Goal: Task Accomplishment & Management: Manage account settings

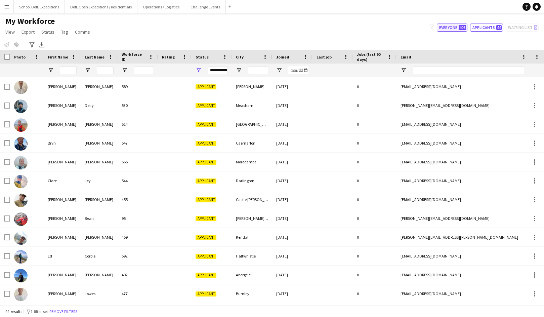
click at [446, 27] on button "Everyone 406" at bounding box center [452, 28] width 31 height 8
type input "**********"
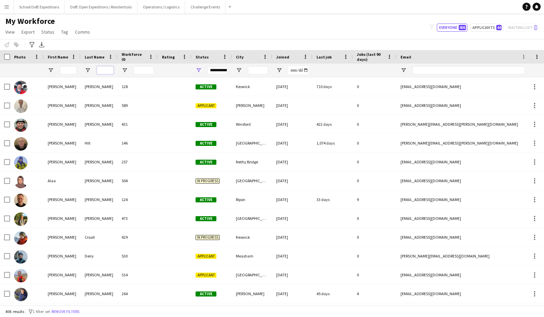
click at [102, 69] on input "Last Name Filter Input" at bounding box center [105, 70] width 17 height 8
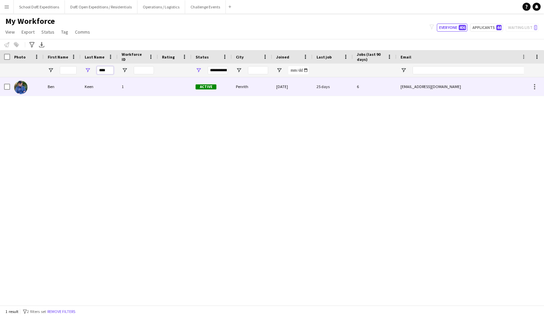
type input "****"
click at [82, 88] on div "Keen" at bounding box center [99, 86] width 37 height 18
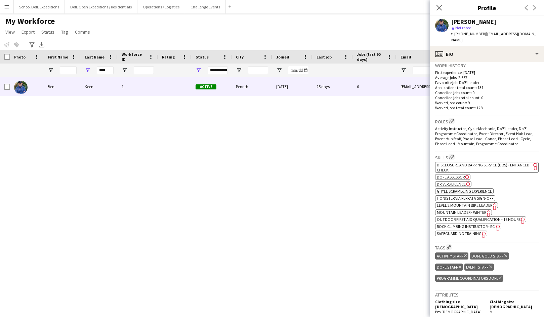
scroll to position [166, 0]
click at [453, 154] on app-icon "Edit crew company skills" at bounding box center [451, 156] width 5 height 5
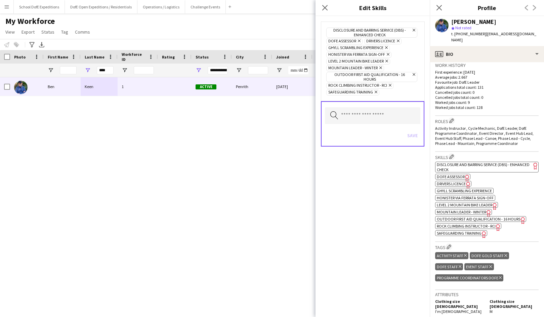
click at [359, 40] on icon "Remove" at bounding box center [358, 41] width 4 height 4
click at [409, 132] on button "Save" at bounding box center [413, 135] width 16 height 11
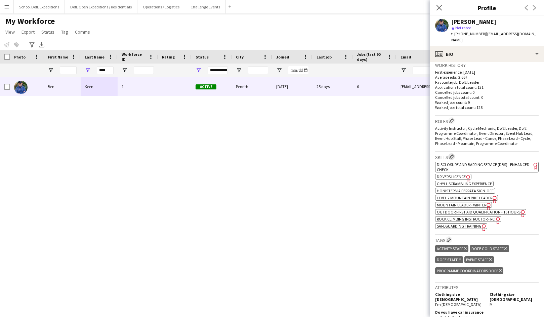
click at [452, 154] on app-icon "Edit crew company skills" at bounding box center [451, 156] width 5 height 5
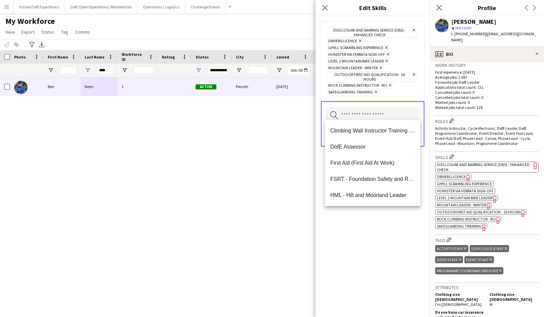
click at [376, 114] on input "text" at bounding box center [372, 115] width 95 height 17
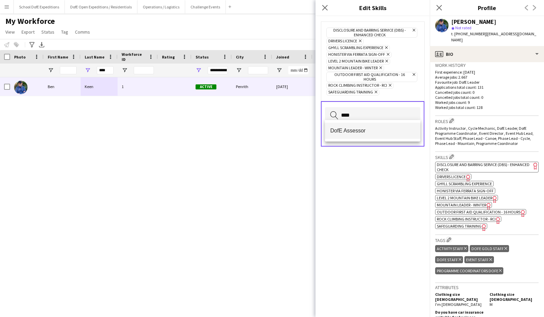
type input "****"
click at [366, 132] on span "DofE Assessor" at bounding box center [372, 130] width 85 height 6
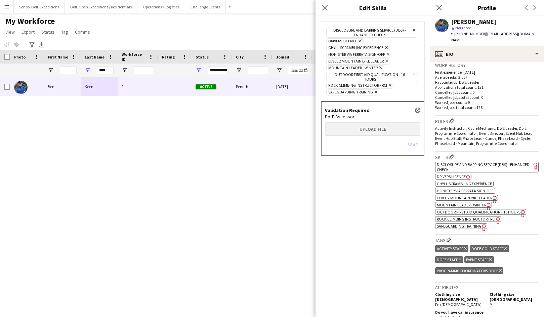
click at [369, 124] on button "Upload file" at bounding box center [372, 128] width 95 height 13
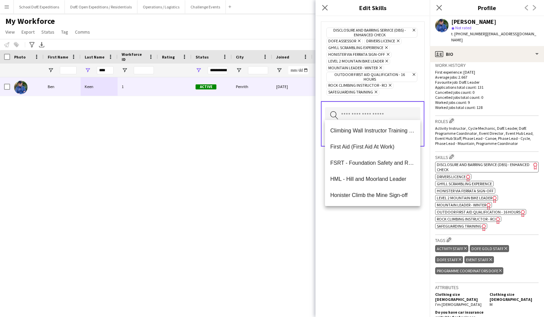
click at [380, 223] on div "Disclosure and Barring Service (DBS) - Enhanced Check Remove DofE Assessor Remo…" at bounding box center [373, 166] width 114 height 301
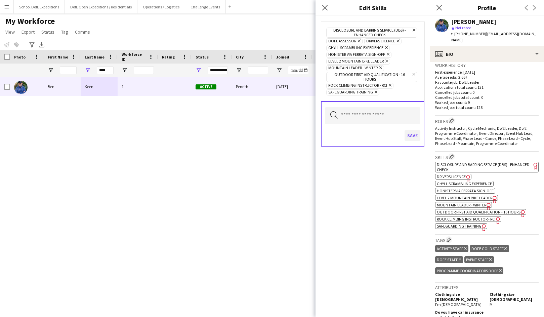
click at [411, 130] on button "Save" at bounding box center [413, 135] width 16 height 11
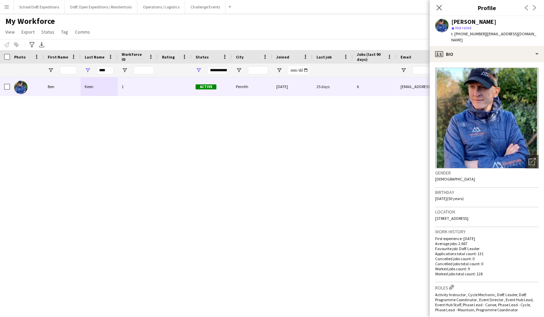
scroll to position [0, 0]
click at [435, 6] on app-icon "Close pop-in" at bounding box center [439, 8] width 10 height 10
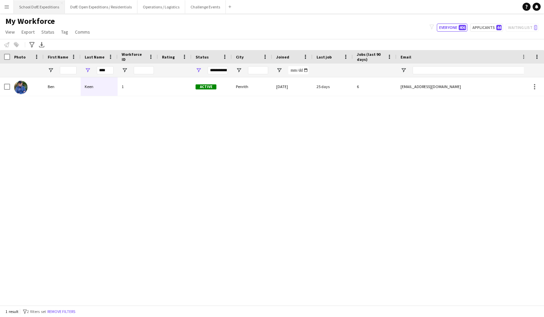
click at [36, 6] on button "School DofE Expeditions Close" at bounding box center [39, 6] width 51 height 13
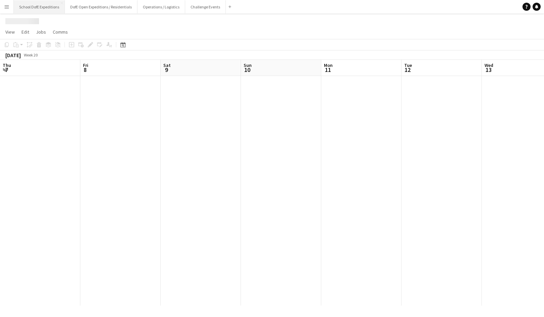
scroll to position [0, 196]
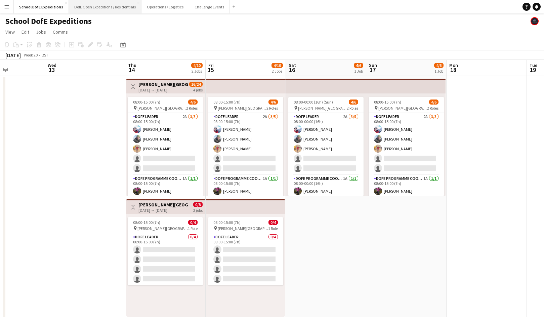
click at [92, 7] on button "DofE Open Expeditions / Residentials Close" at bounding box center [105, 6] width 73 height 13
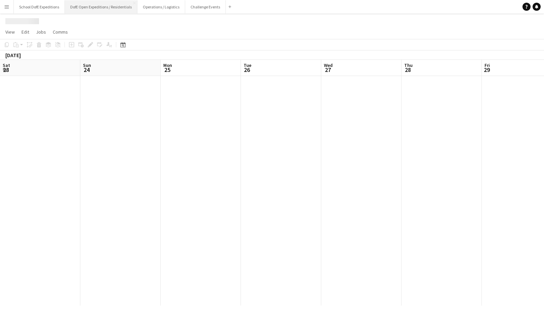
scroll to position [0, 212]
